Goal: Task Accomplishment & Management: Complete application form

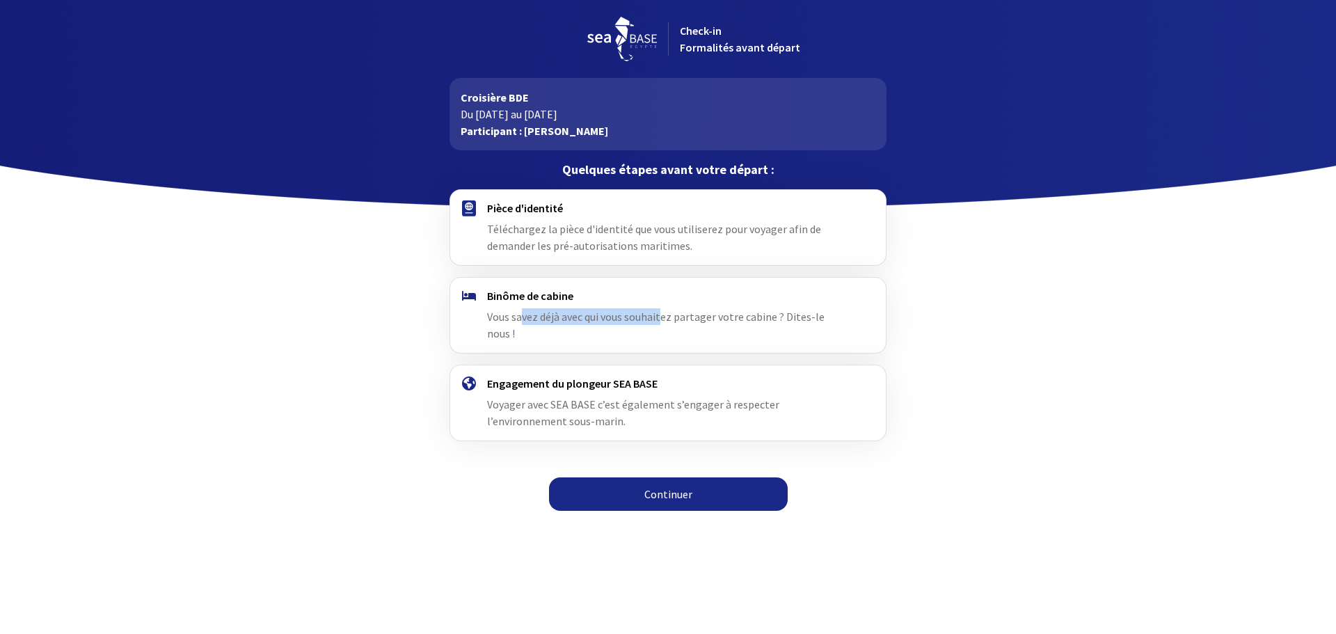
drag, startPoint x: 520, startPoint y: 315, endPoint x: 660, endPoint y: 314, distance: 140.6
click at [660, 314] on span "Vous savez déjà avec qui vous souhaitez partager votre cabine ? Dites-le nous !" at bounding box center [656, 325] width 338 height 31
click at [697, 313] on span "Vous savez déjà avec qui vous souhaitez partager votre cabine ? Dites-le nous !" at bounding box center [656, 325] width 338 height 31
drag, startPoint x: 486, startPoint y: 387, endPoint x: 617, endPoint y: 386, distance: 130.8
click at [617, 386] on div "Engagement du plongeur SEA BASE Voyager avec SEA BASE c’est également s’engager…" at bounding box center [668, 402] width 456 height 75
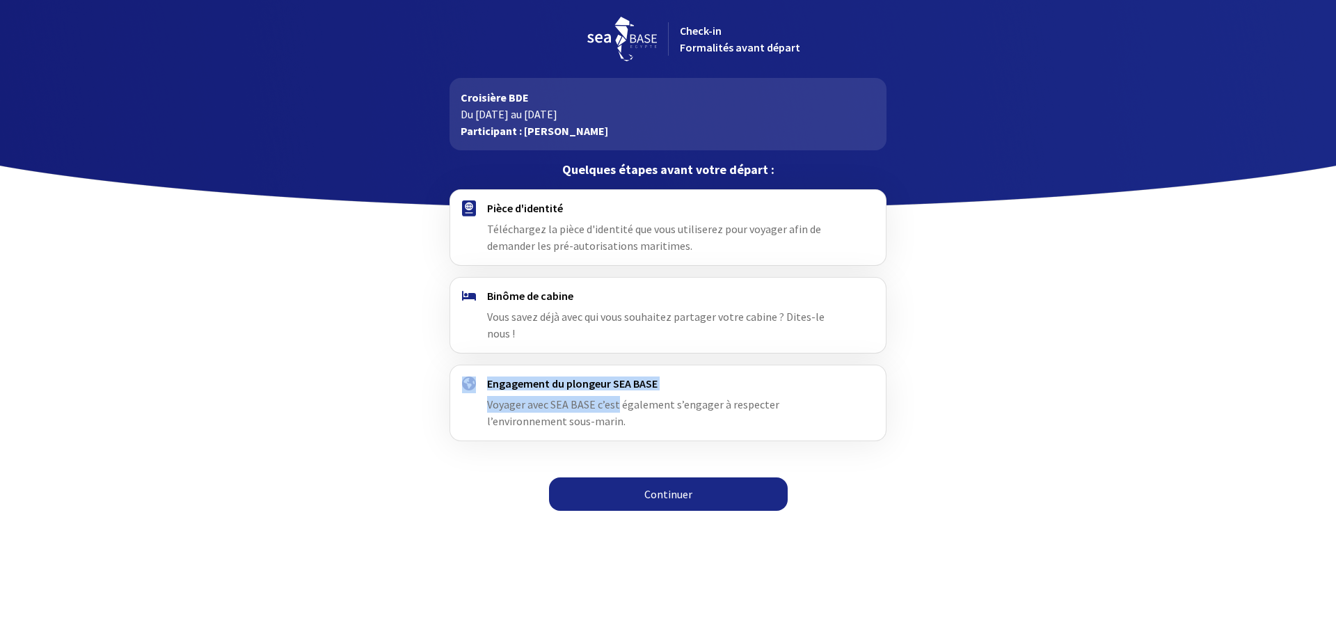
click at [599, 396] on div "Engagement du plongeur SEA BASE Voyager avec SEA BASE c’est également s’engager…" at bounding box center [667, 403] width 361 height 53
click at [527, 401] on span "Voyager avec SEA BASE c’est également s’engager à respecter l’environnement sou…" at bounding box center [633, 412] width 292 height 31
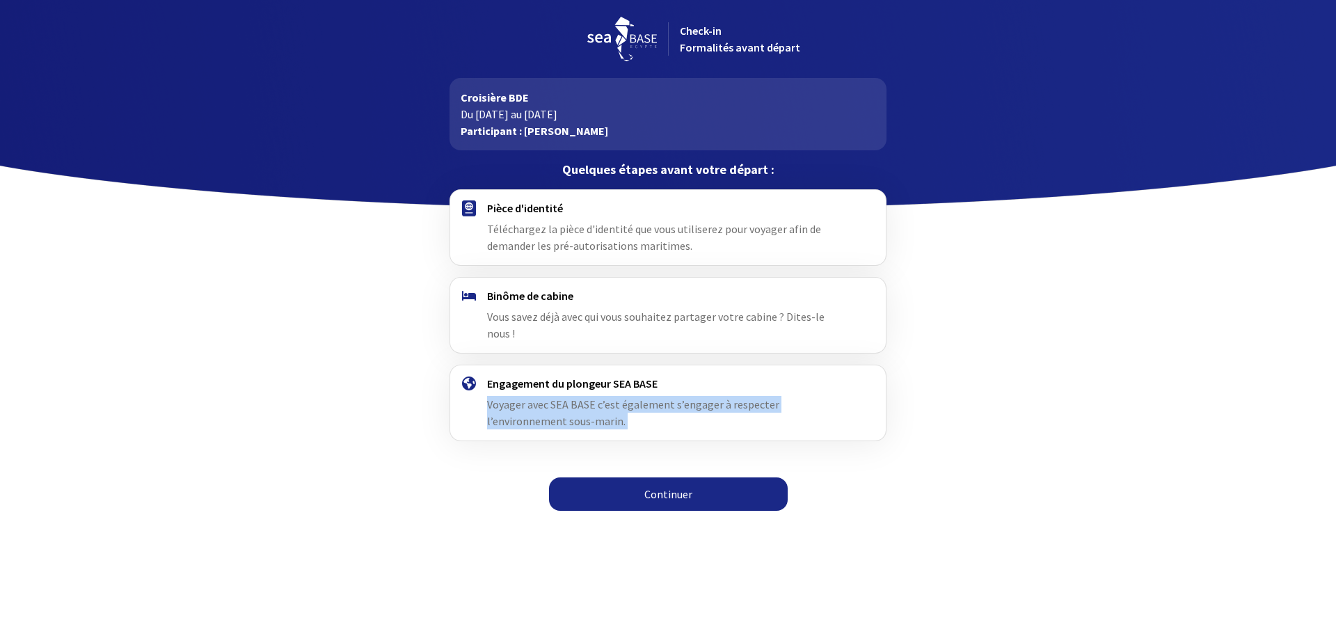
click at [527, 401] on span "Voyager avec SEA BASE c’est également s’engager à respecter l’environnement sou…" at bounding box center [633, 412] width 292 height 31
click at [530, 397] on span "Voyager avec SEA BASE c’est également s’engager à respecter l’environnement sou…" at bounding box center [633, 412] width 292 height 31
click at [557, 397] on span "Voyager avec SEA BASE c’est également s’engager à respecter l’environnement sou…" at bounding box center [633, 412] width 292 height 31
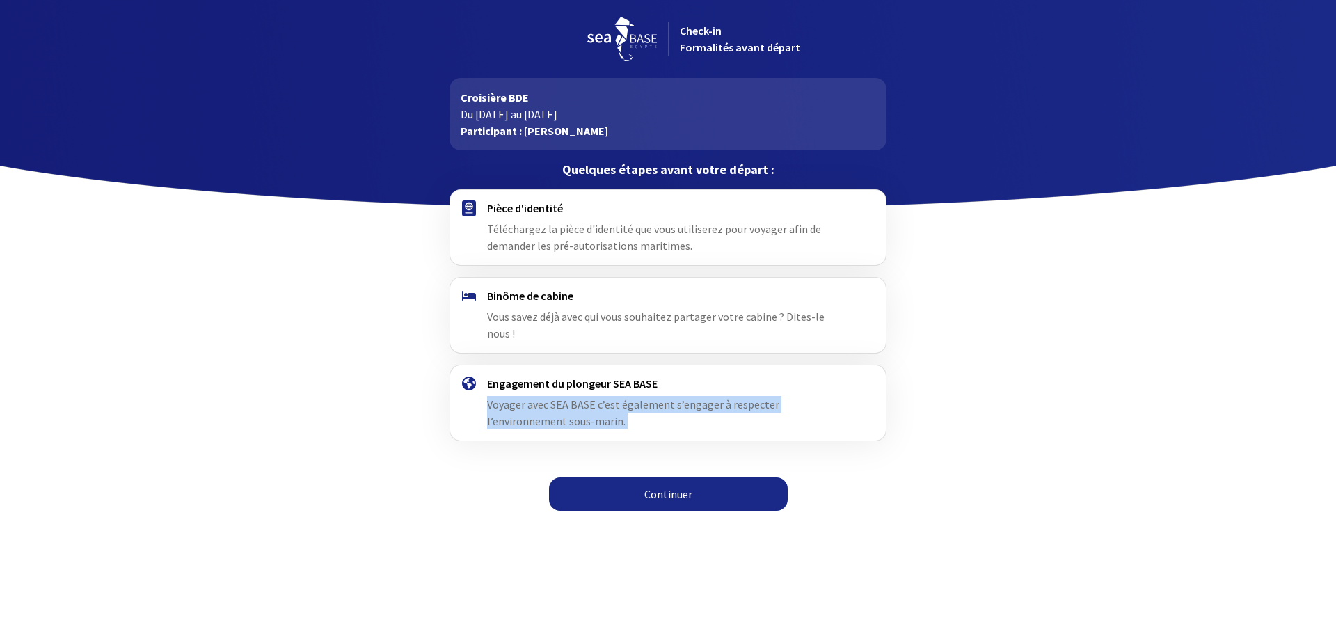
click at [544, 404] on div "Engagement du plongeur SEA BASE Voyager avec SEA BASE c’est également s’engager…" at bounding box center [667, 403] width 361 height 53
click at [558, 239] on span "Téléchargez la pièce d'identité que vous utiliserez pour voyager afin de demand…" at bounding box center [654, 237] width 334 height 31
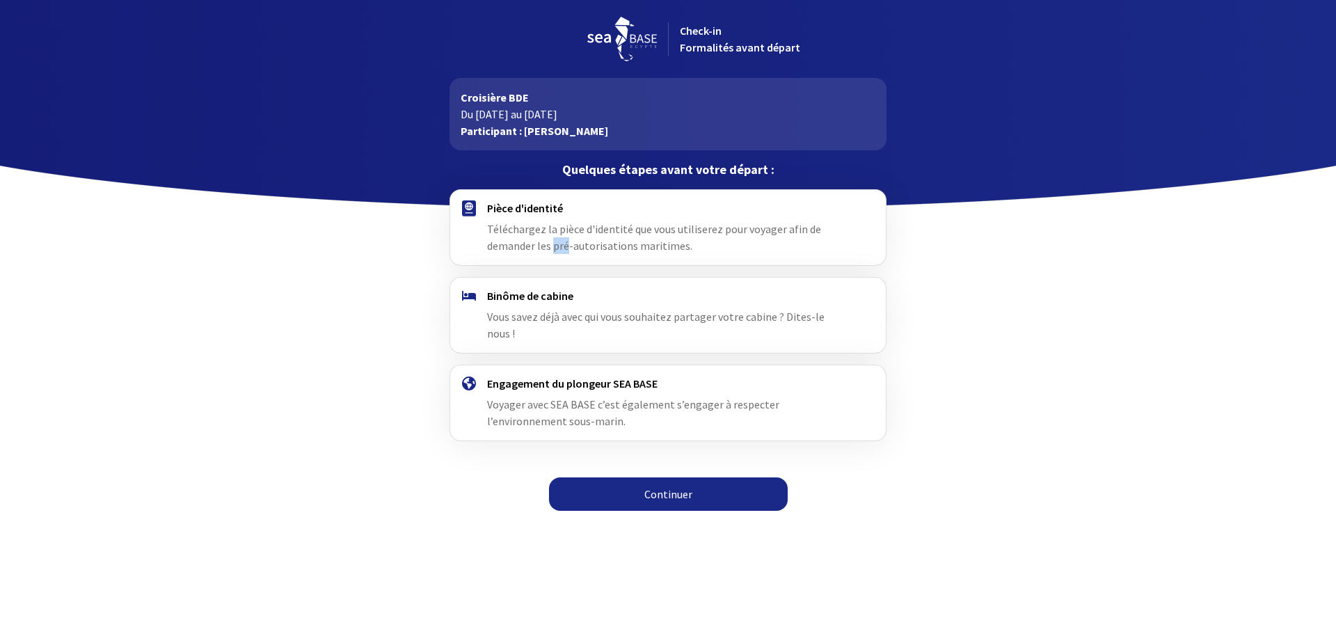
click at [558, 239] on span "Téléchargez la pièce d'identité que vous utiliserez pour voyager afin de demand…" at bounding box center [654, 237] width 334 height 31
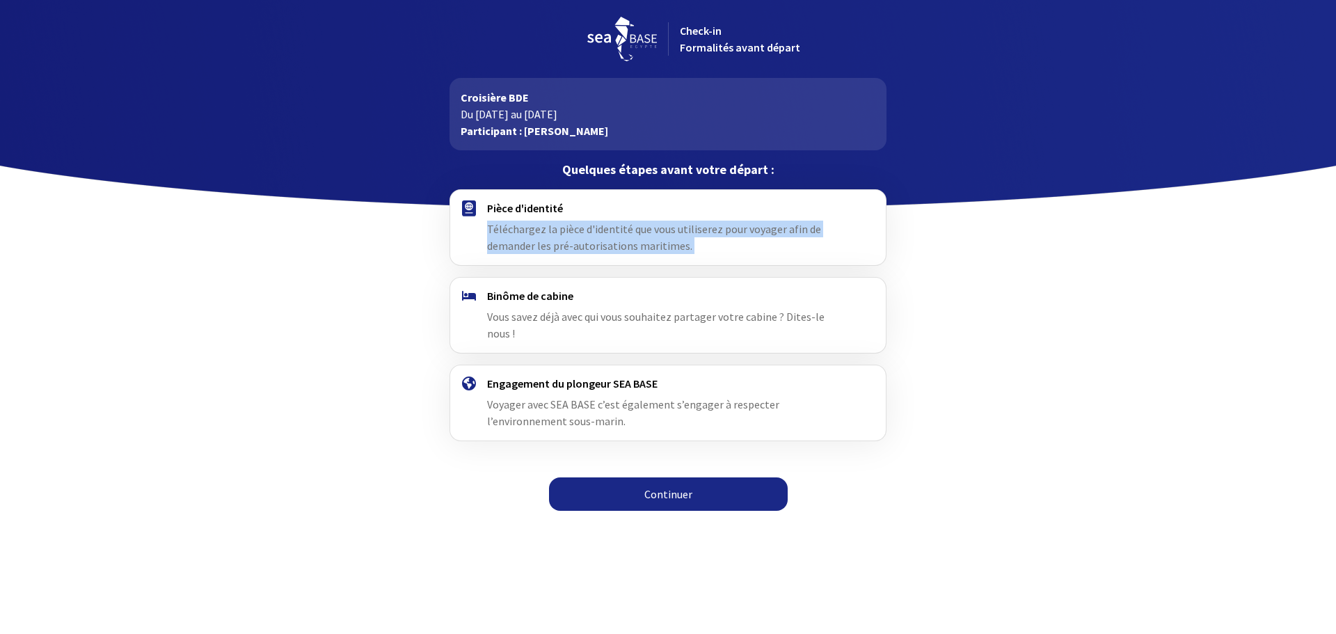
click at [558, 239] on span "Téléchargez la pièce d'identité que vous utiliserez pour voyager afin de demand…" at bounding box center [654, 237] width 334 height 31
click at [625, 268] on div "Pièce d'identité Téléchargez la pièce d'identité que vous utiliserez pour voyag…" at bounding box center [668, 354] width 786 height 330
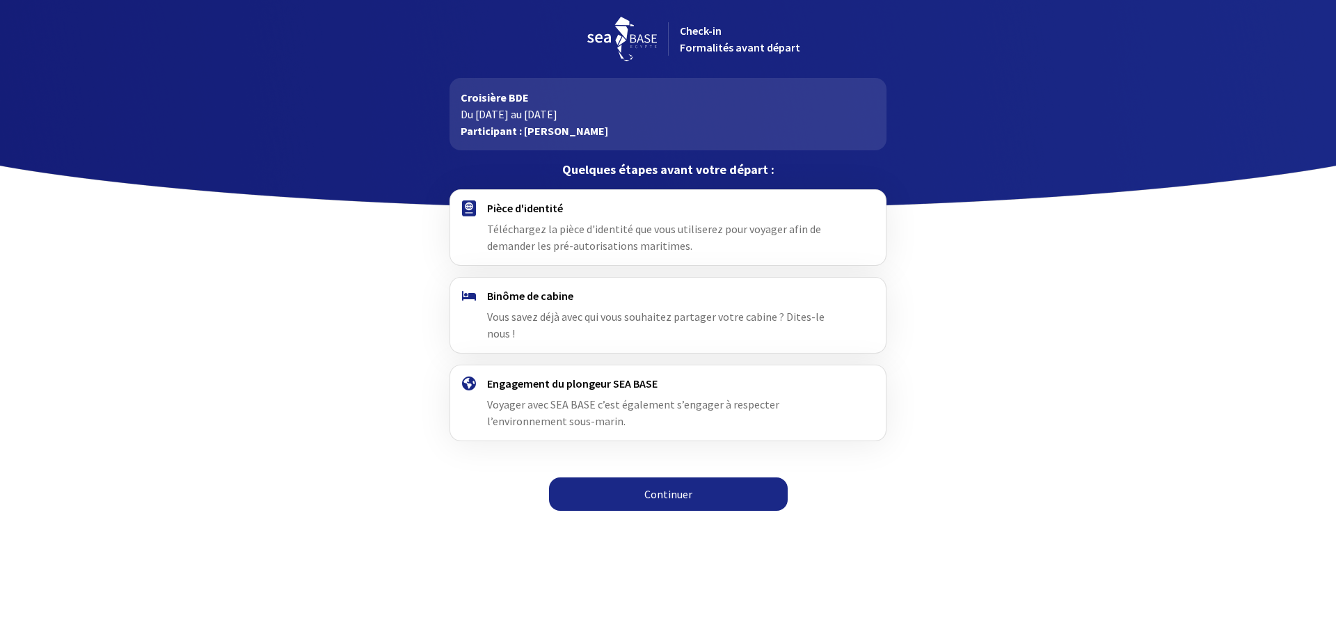
click at [680, 477] on link "Continuer" at bounding box center [668, 493] width 239 height 33
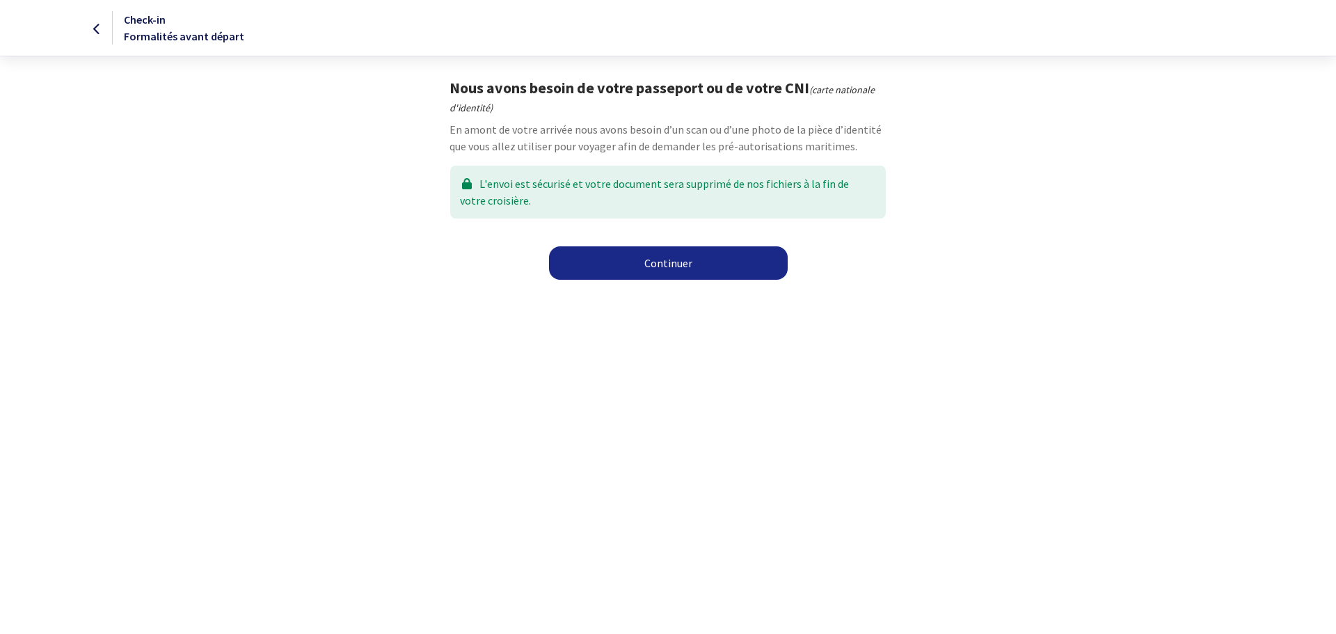
click at [643, 254] on link "Continuer" at bounding box center [668, 262] width 239 height 33
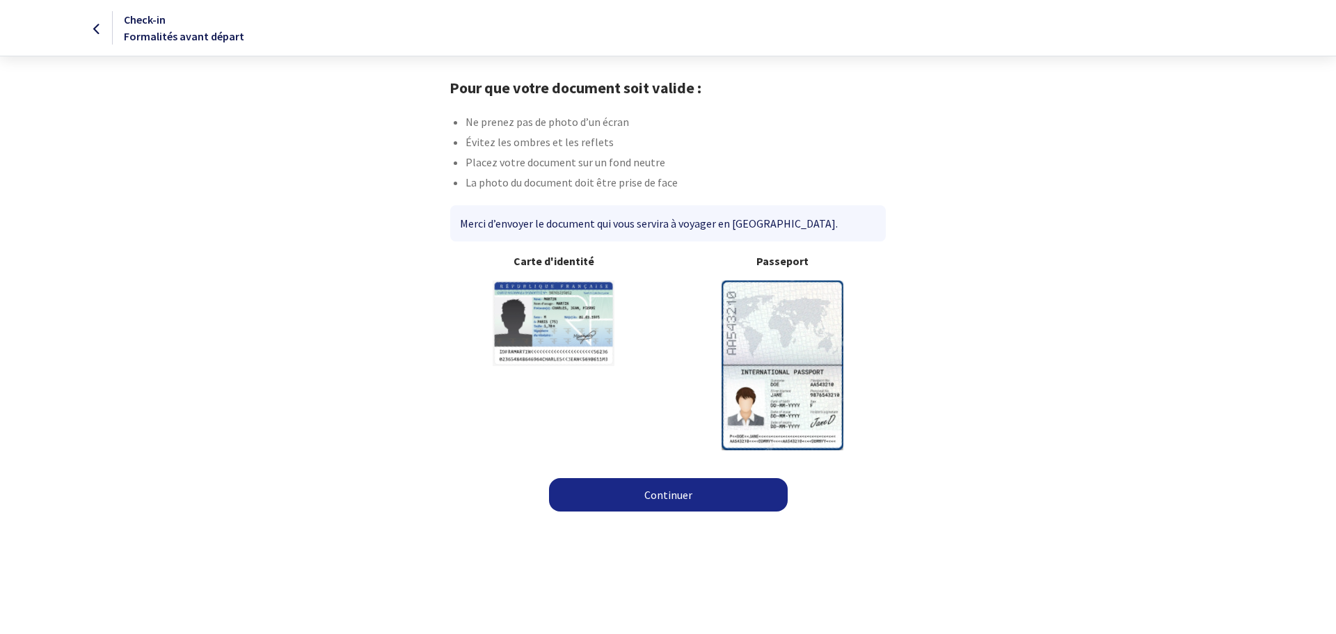
click at [791, 322] on img at bounding box center [783, 364] width 122 height 169
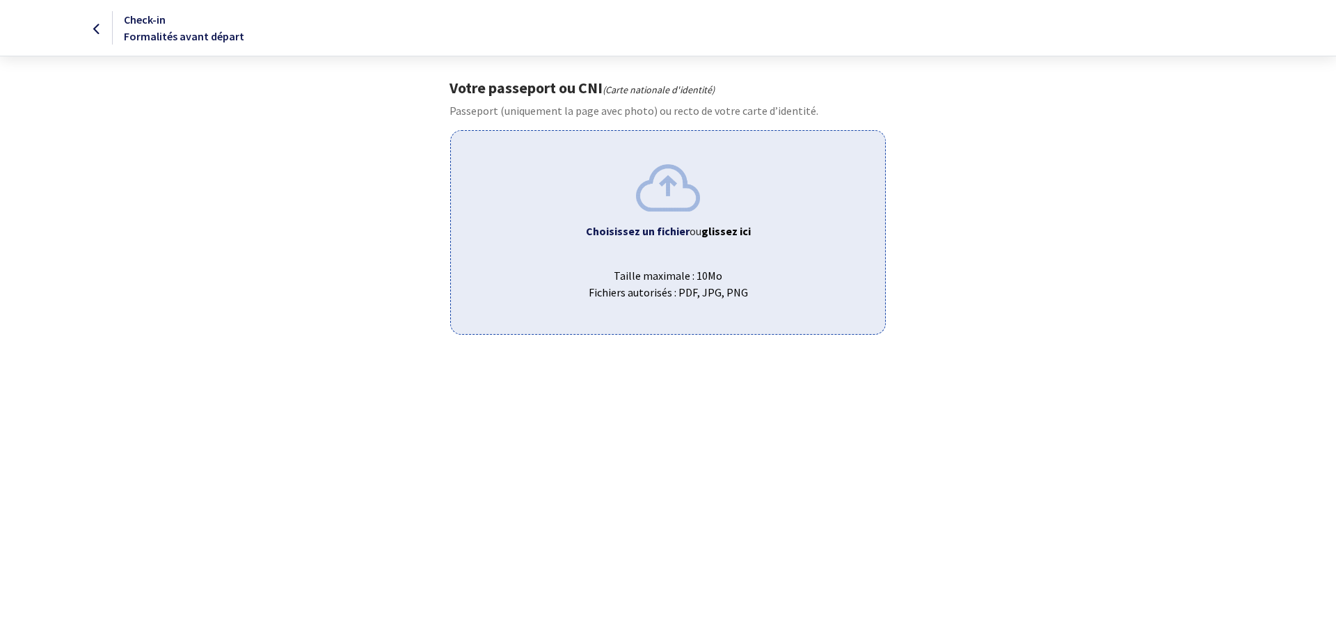
click at [595, 208] on div "Choisissez un fichier ou glissez ici Taille maximale : 10Mo Fichiers autorisés …" at bounding box center [667, 232] width 435 height 204
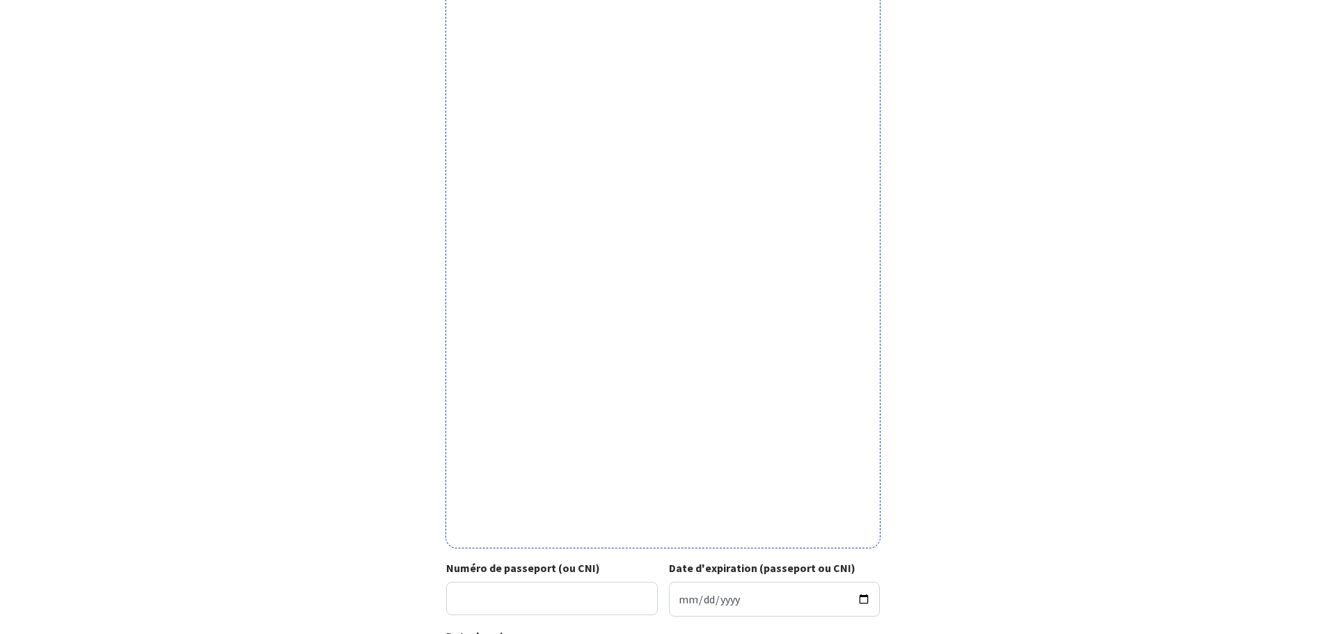
scroll to position [305, 0]
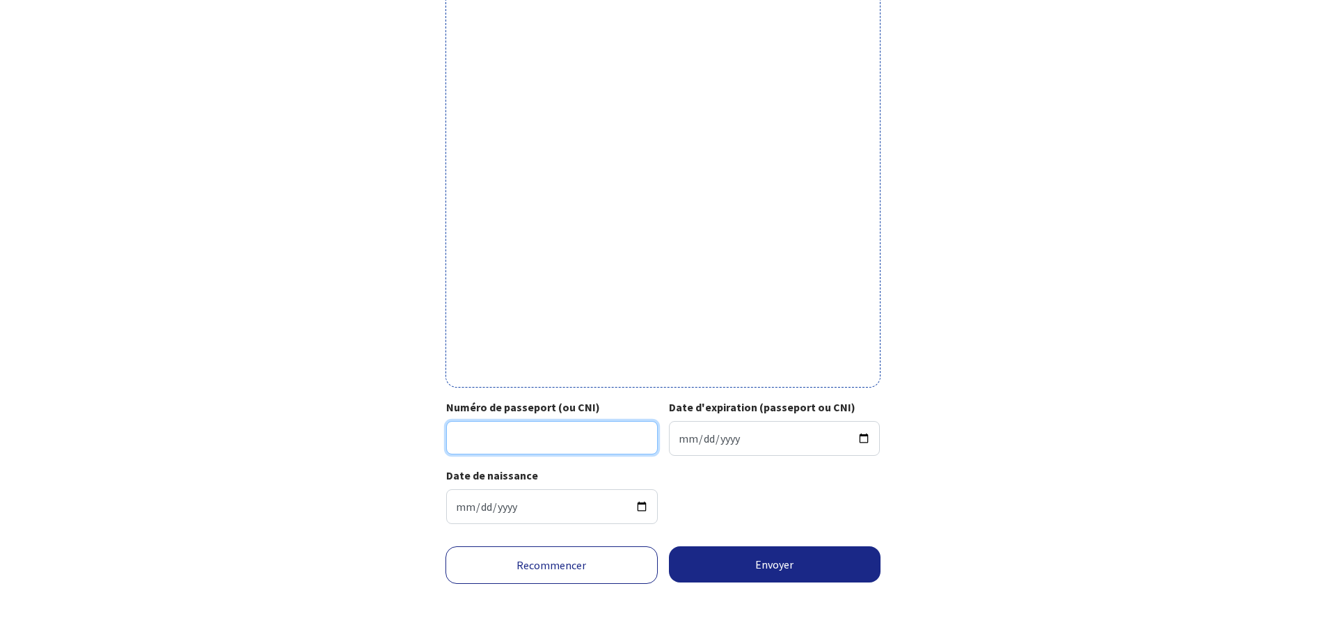
click at [484, 437] on input "Numéro de passeport (ou CNI)" at bounding box center [552, 437] width 212 height 33
type input "18AD37547"
click at [863, 436] on input "Date d'expiration (passeport ou CNI)" at bounding box center [775, 438] width 212 height 35
type input "[DATE]"
click at [798, 560] on button "Envoyer" at bounding box center [775, 564] width 212 height 36
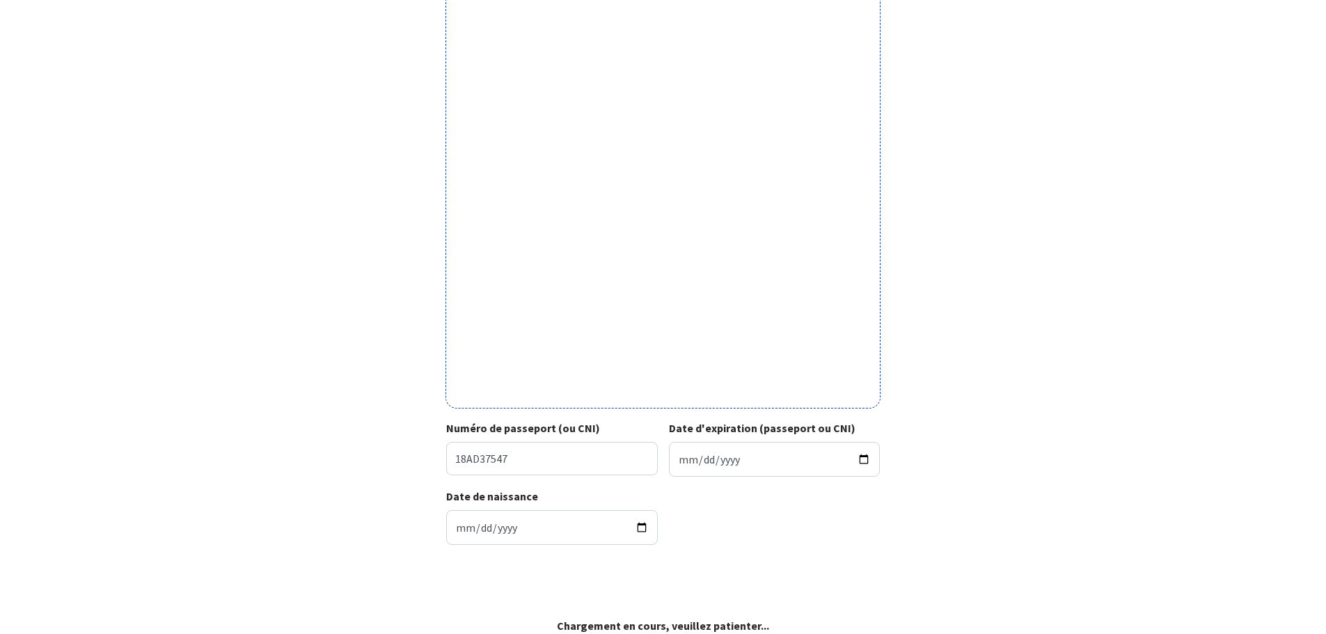
scroll to position [284, 0]
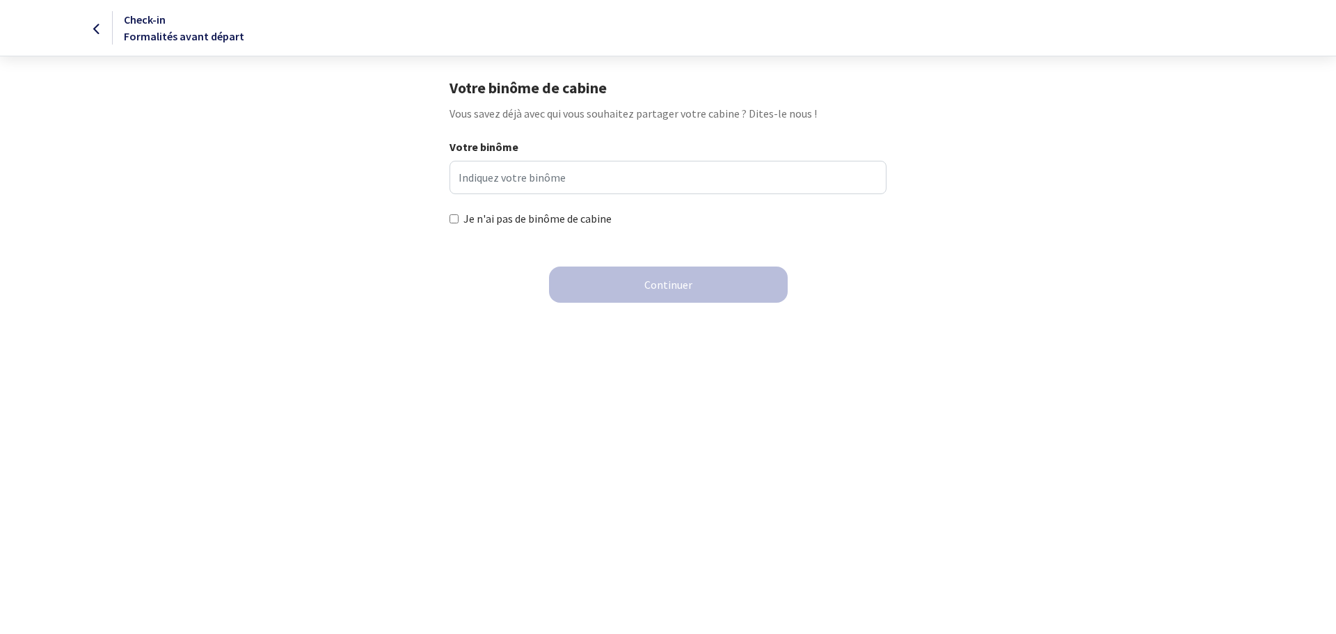
click at [455, 220] on input "Je n'ai pas de binôme de cabine" at bounding box center [454, 218] width 9 height 9
checkbox input "true"
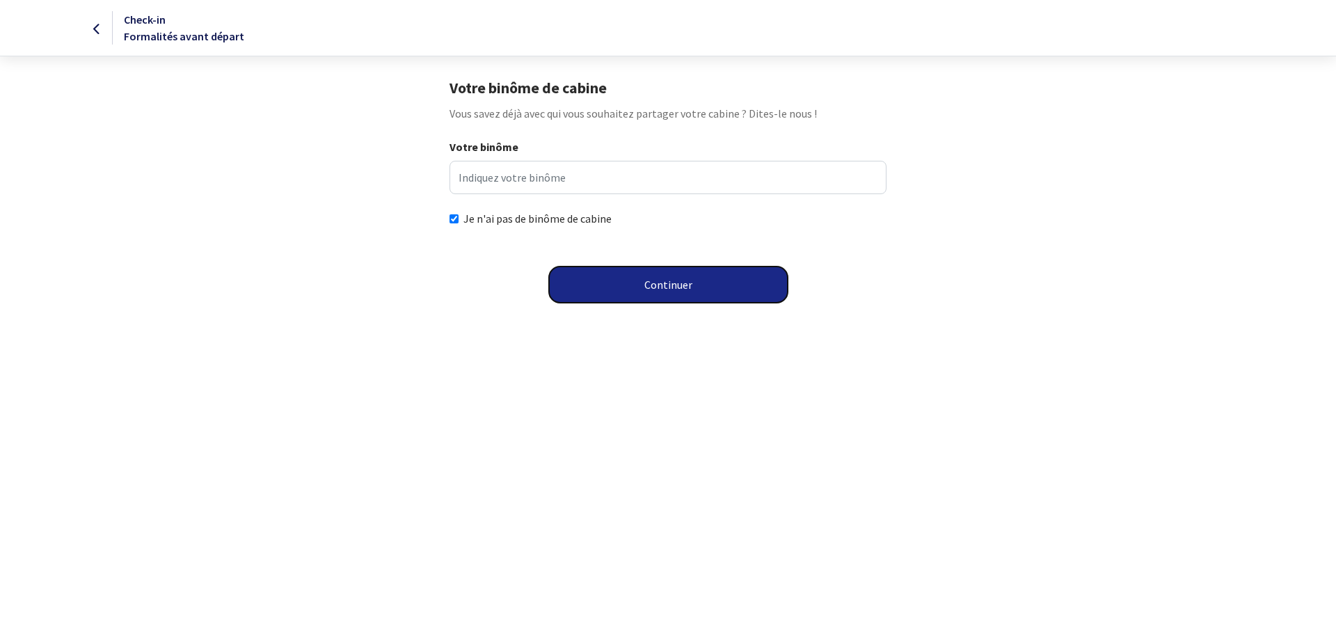
click at [696, 276] on button "Continuer" at bounding box center [668, 285] width 239 height 36
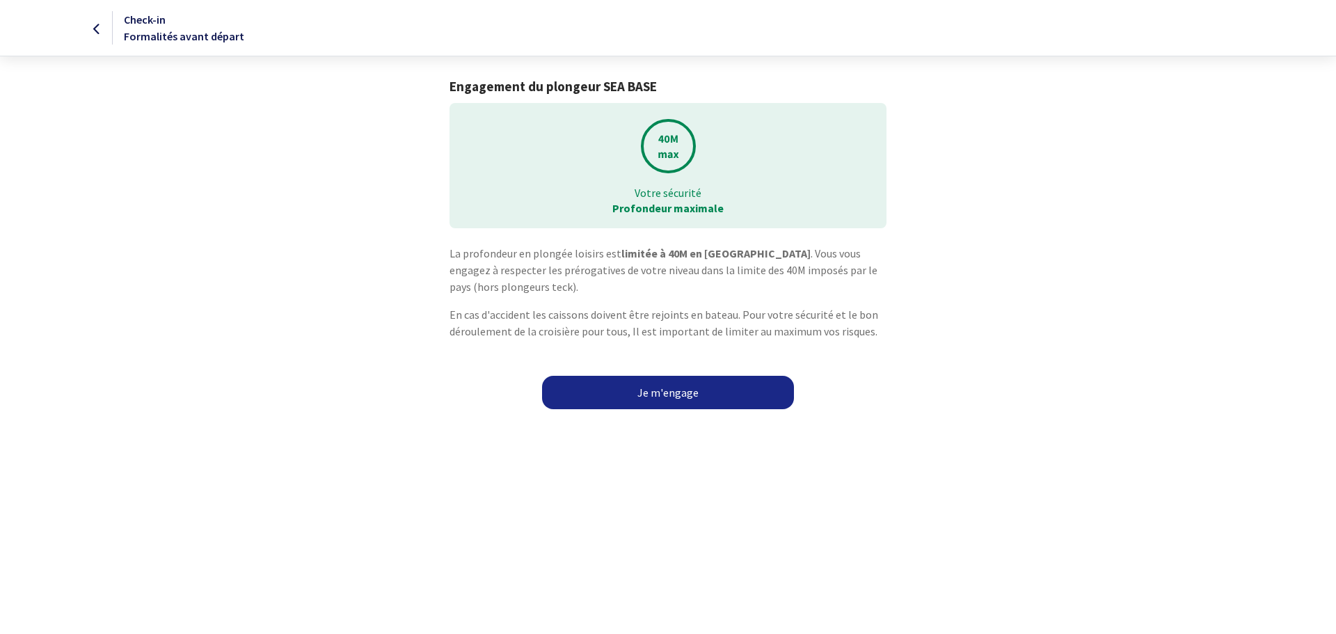
click at [673, 387] on link "Je m'engage" at bounding box center [668, 392] width 252 height 33
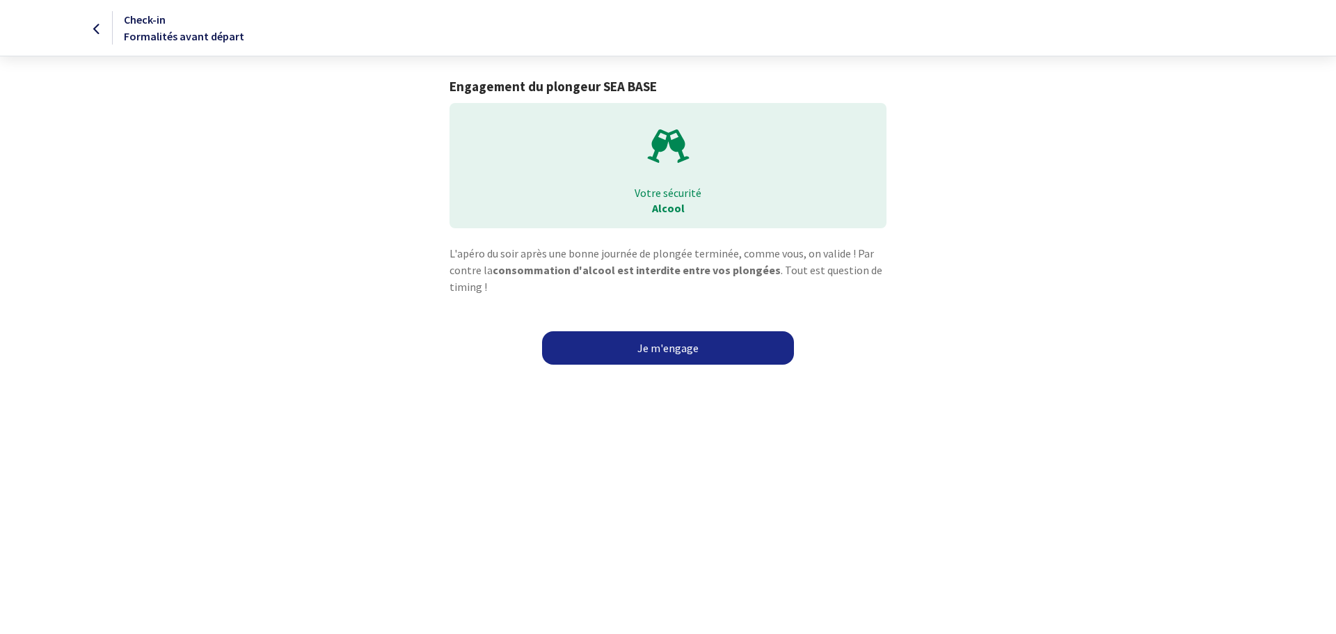
click at [663, 341] on link "Je m'engage" at bounding box center [668, 347] width 252 height 33
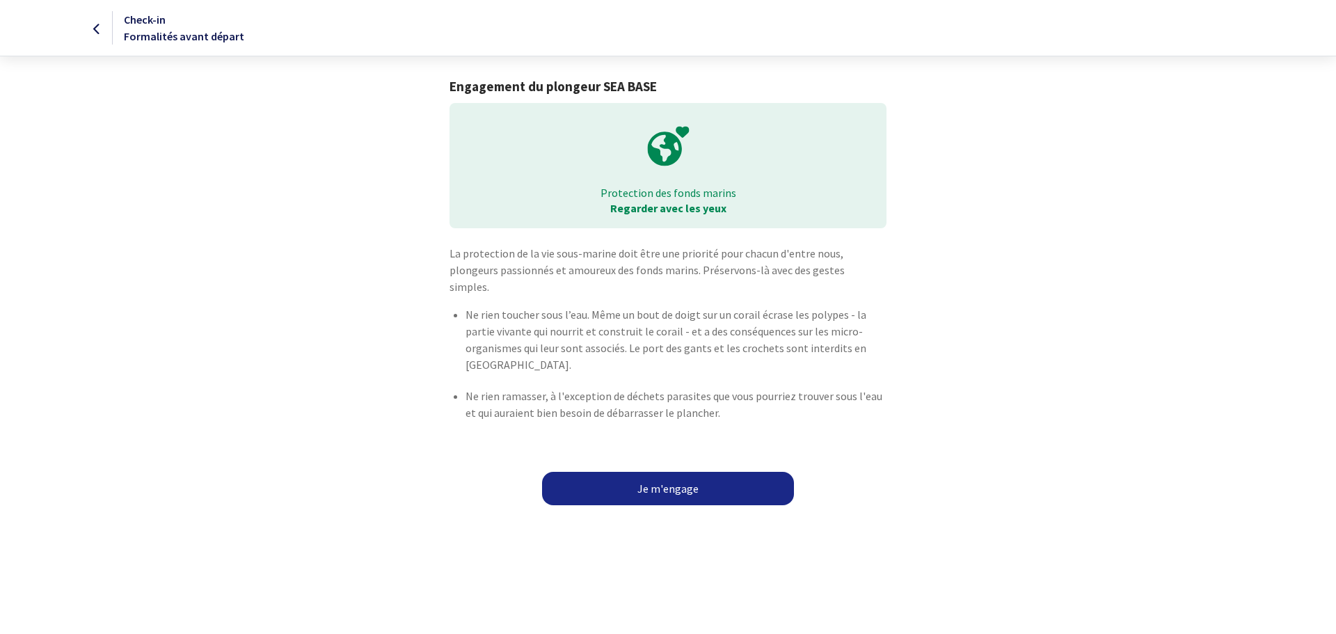
click at [676, 472] on link "Je m'engage" at bounding box center [668, 488] width 252 height 33
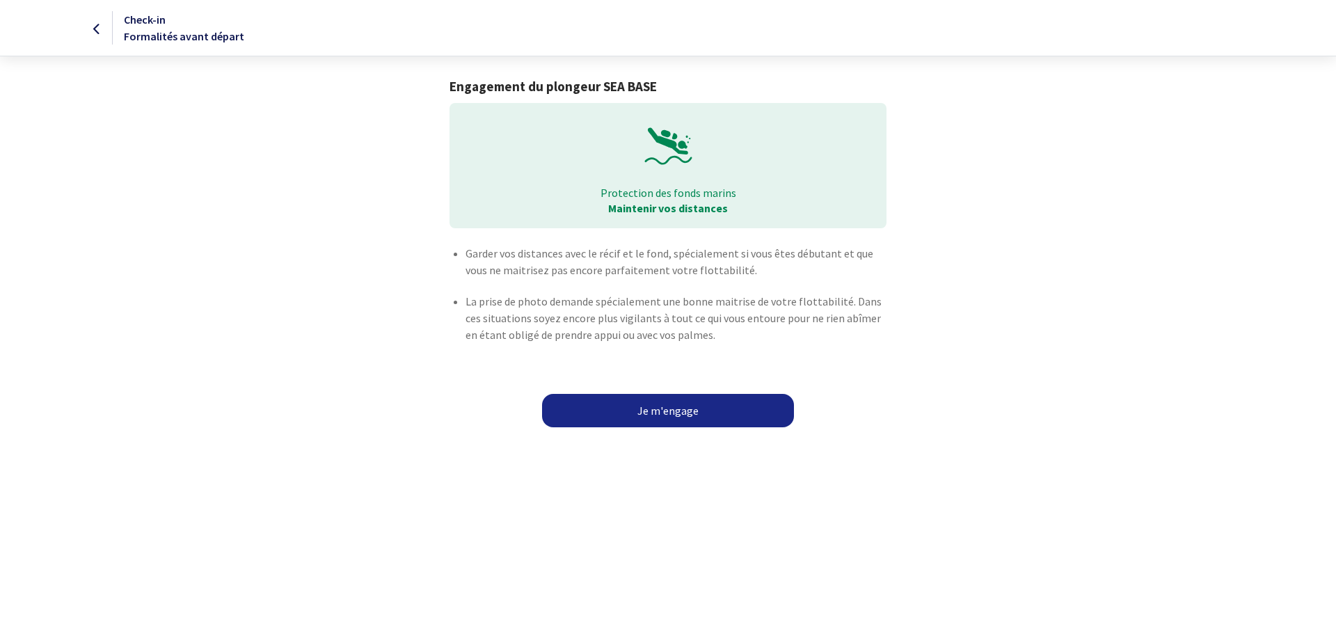
click at [679, 404] on link "Je m'engage" at bounding box center [668, 410] width 252 height 33
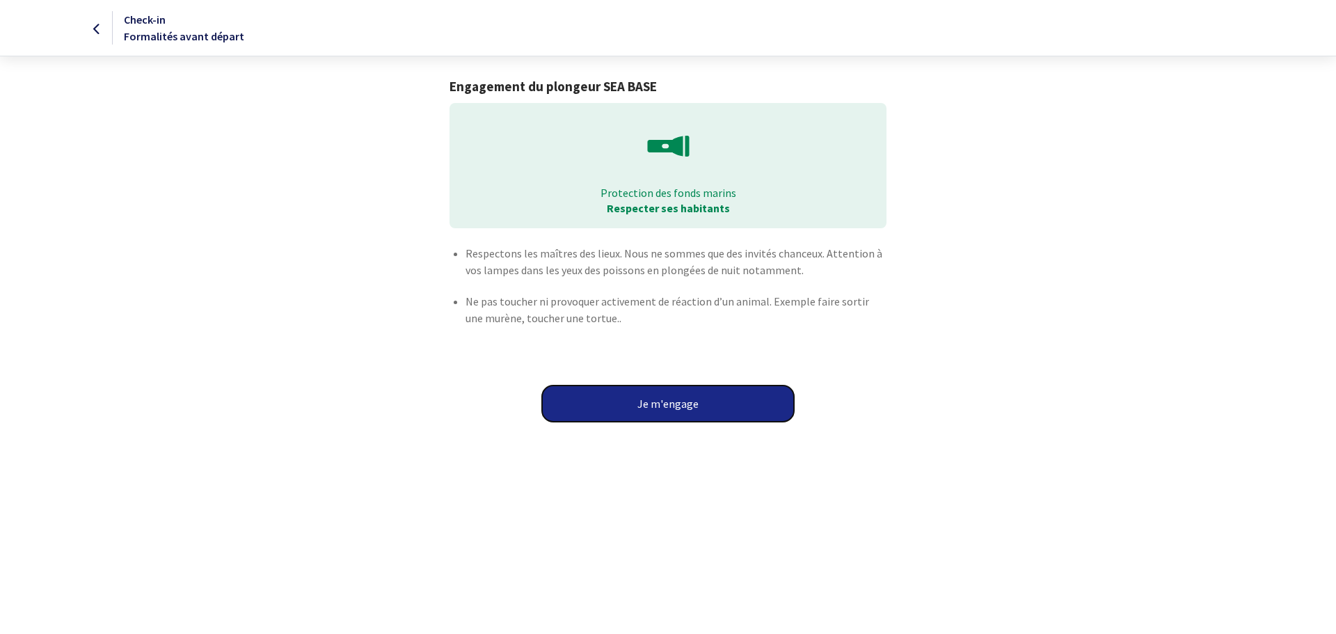
click at [680, 399] on button "Je m'engage" at bounding box center [668, 404] width 252 height 36
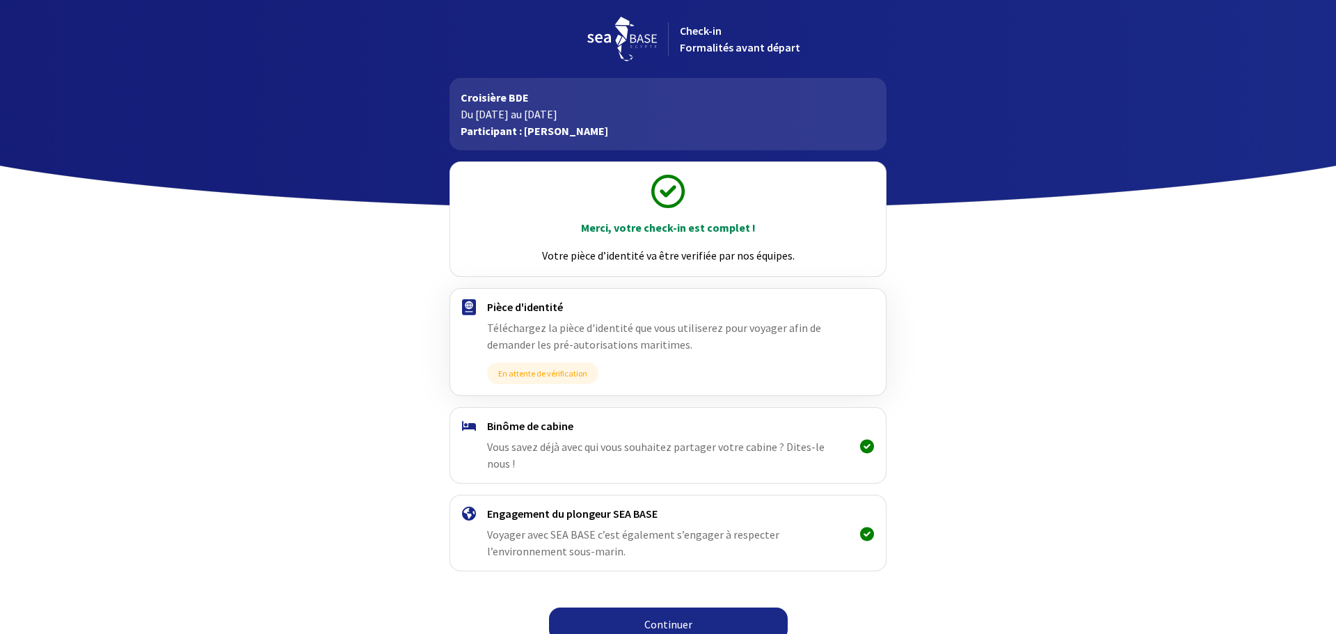
click at [681, 608] on link "Continuer" at bounding box center [668, 624] width 239 height 33
click at [674, 608] on link "Continuer" at bounding box center [668, 624] width 239 height 33
click at [687, 610] on link "Continuer" at bounding box center [668, 624] width 239 height 33
click at [683, 610] on link "Continuer" at bounding box center [668, 624] width 239 height 33
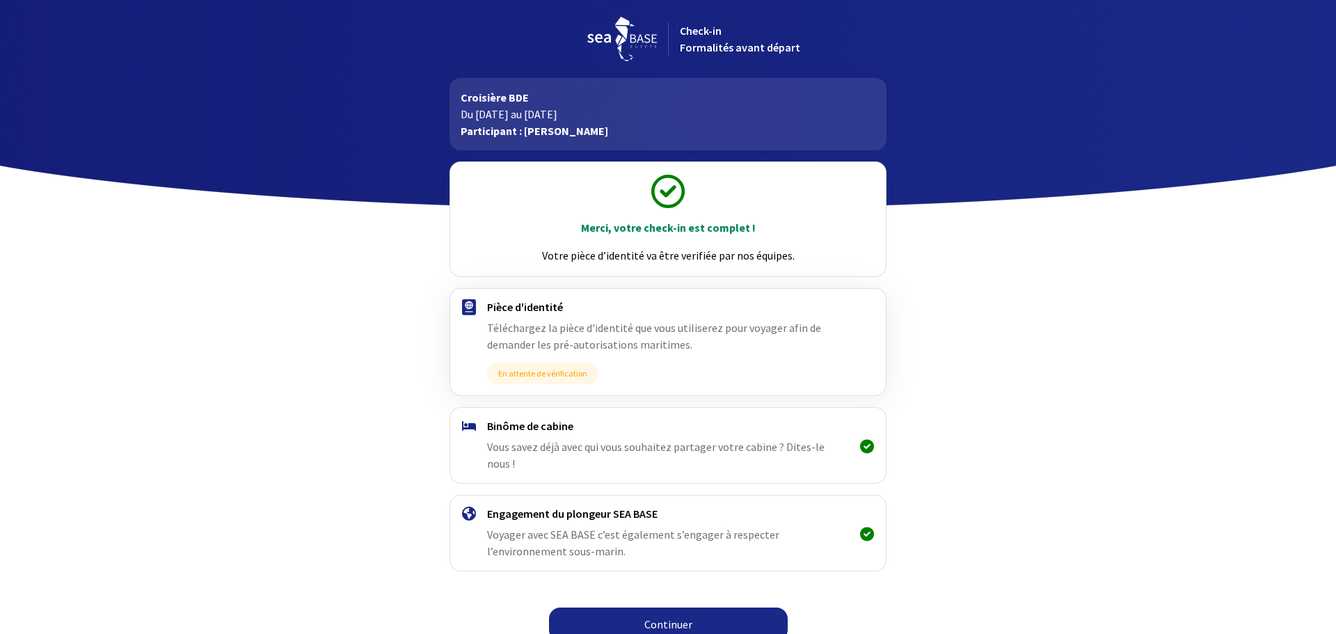
click at [683, 610] on link "Continuer" at bounding box center [668, 624] width 239 height 33
